Goal: Task Accomplishment & Management: Use online tool/utility

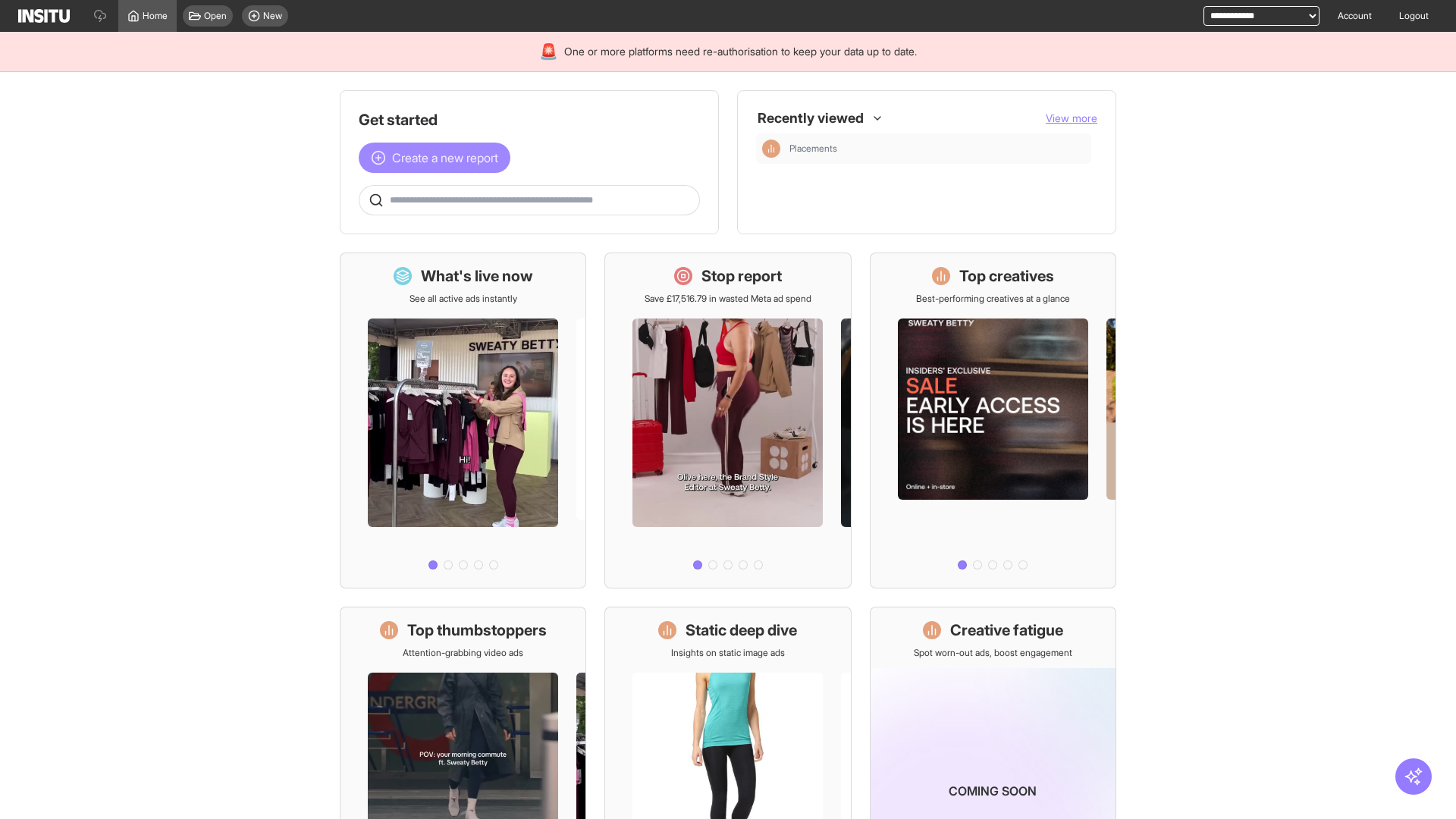
click at [438, 158] on span "Create a new report" at bounding box center [445, 158] width 106 height 18
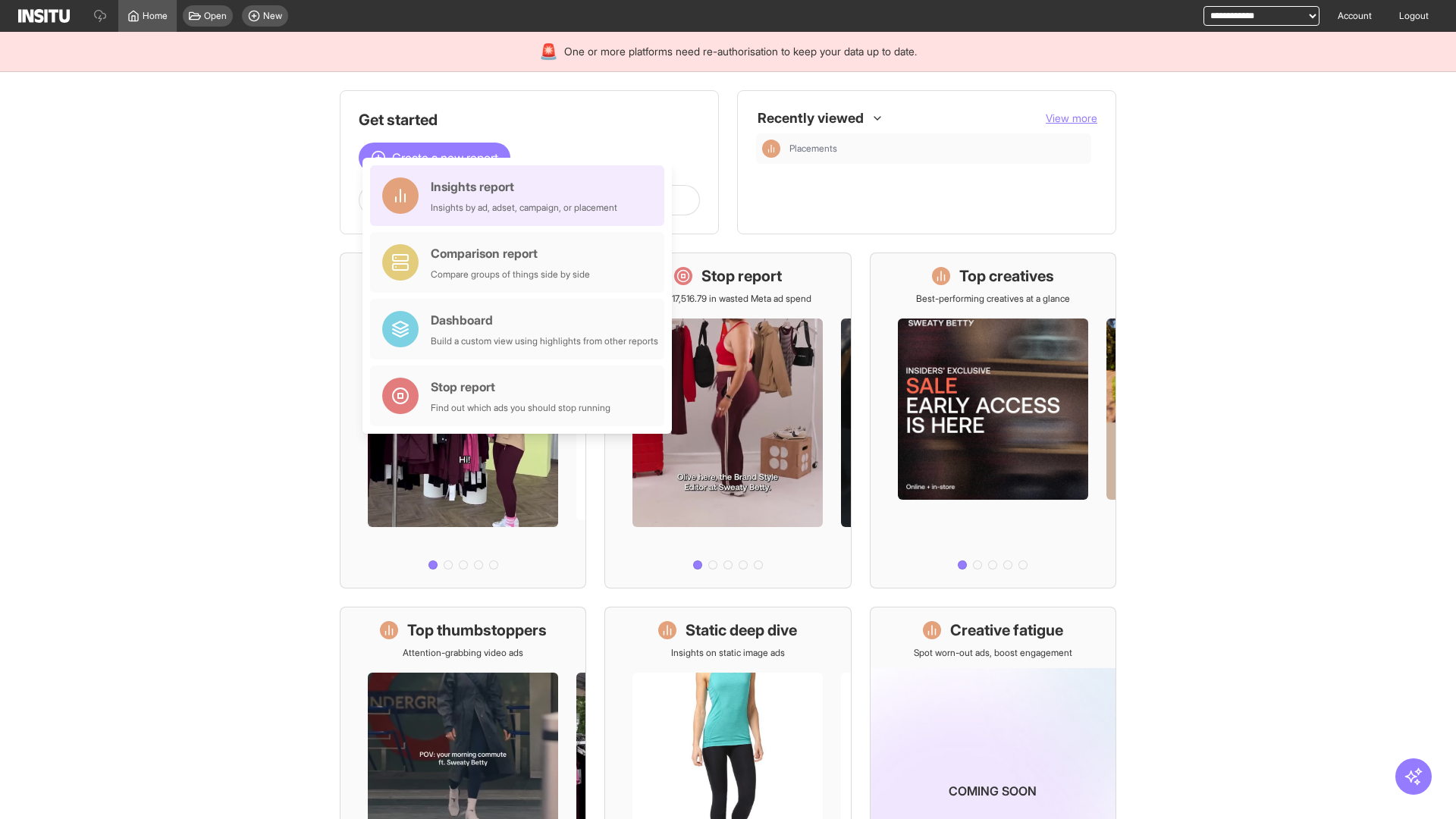
click at [521, 195] on div "Insights report Insights by ad, adset, campaign, or placement" at bounding box center [523, 196] width 186 height 37
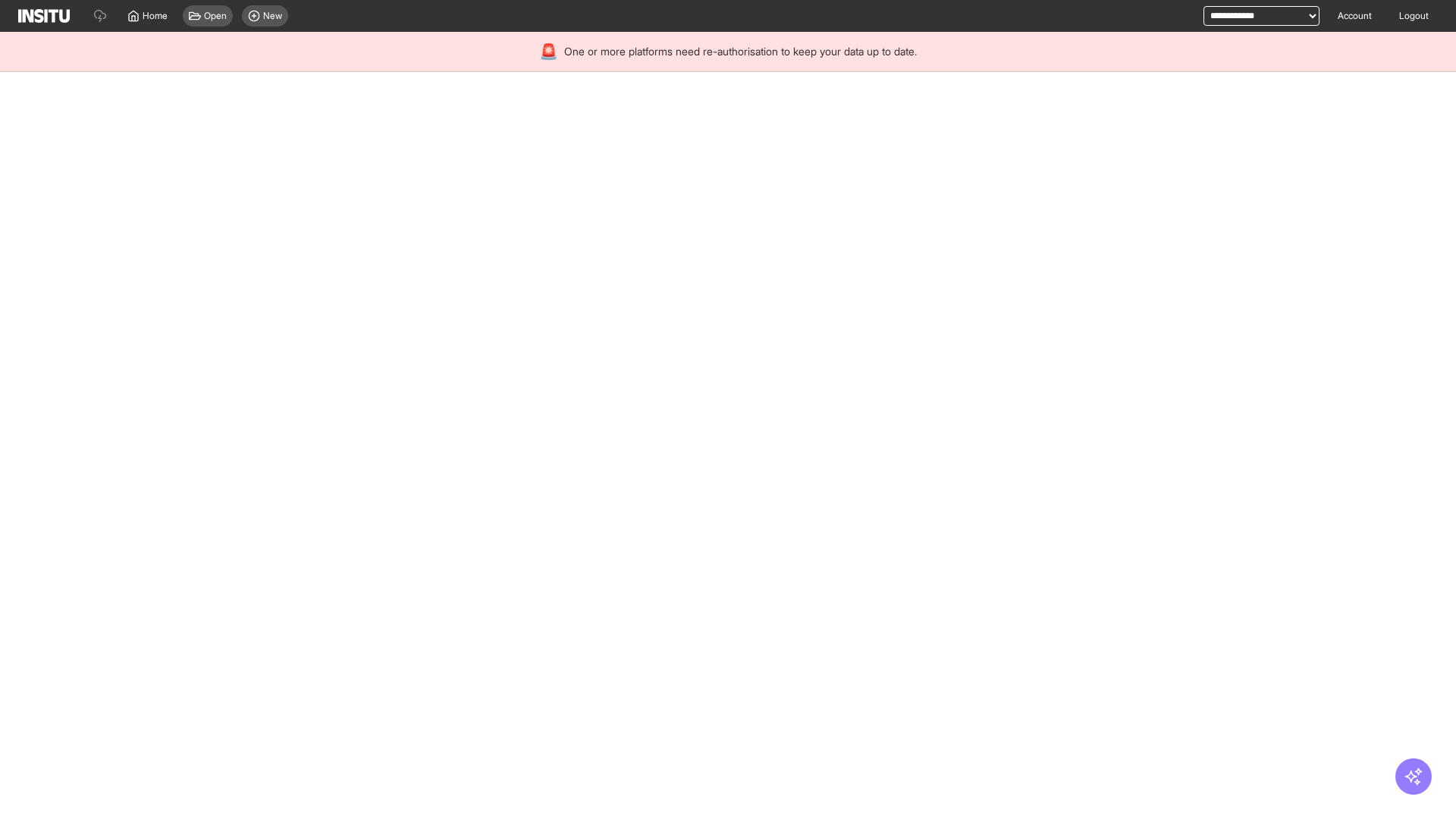
select select "**"
